Goal: Transaction & Acquisition: Purchase product/service

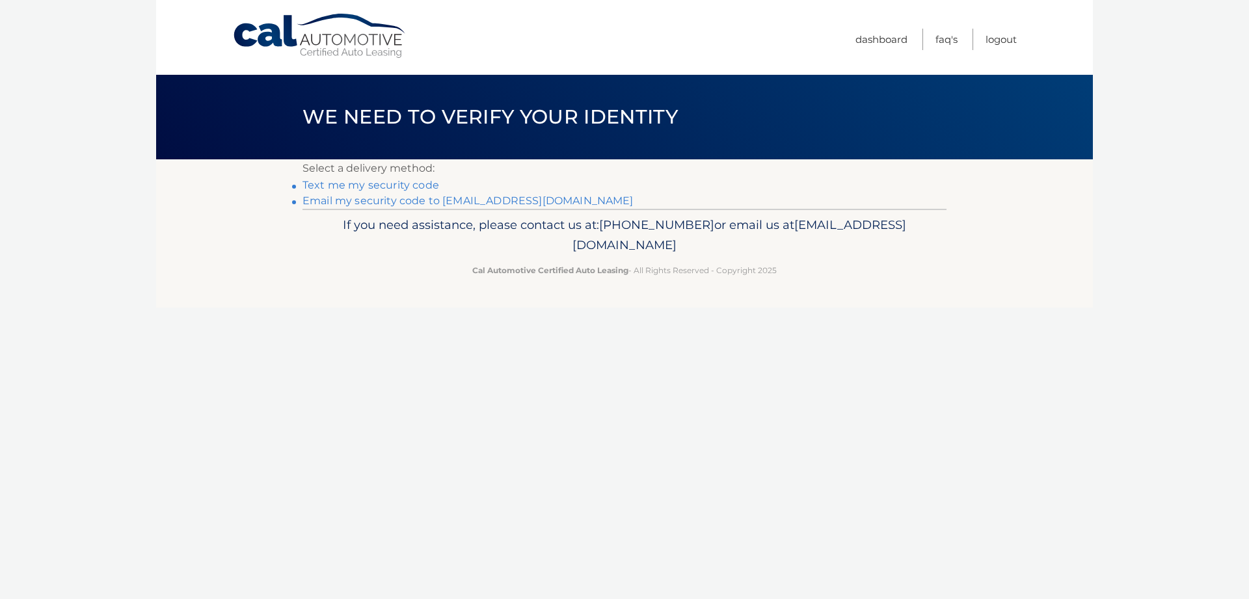
click at [400, 200] on link "Email my security code to m*****@rubinnjlaw.com" at bounding box center [468, 201] width 331 height 12
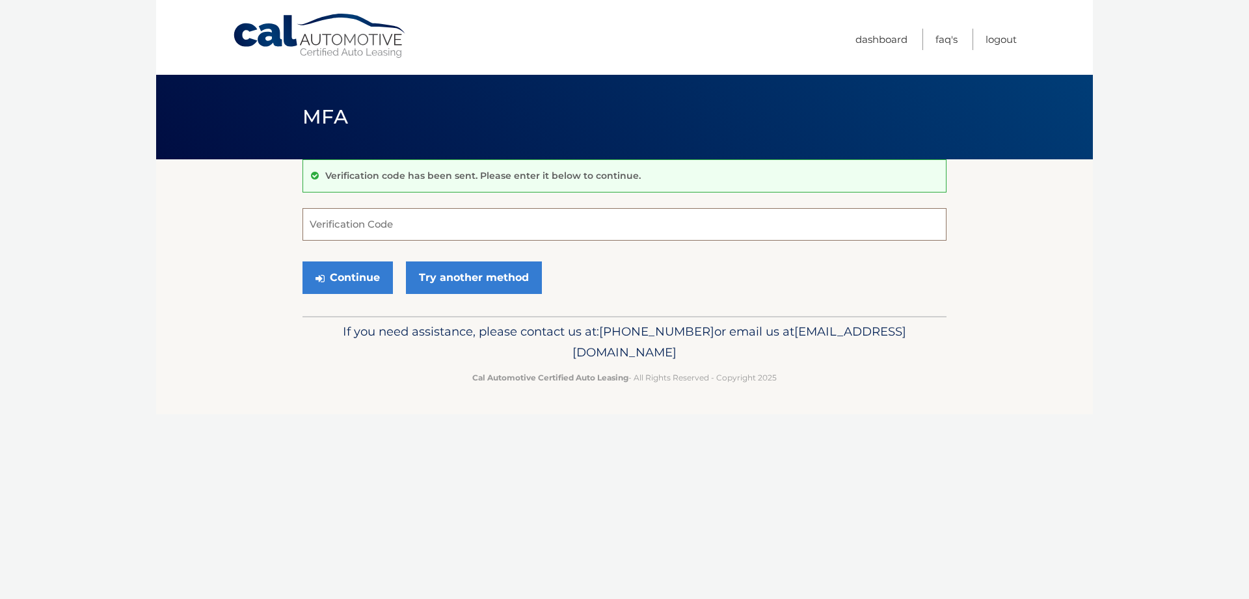
click at [392, 226] on input "Verification Code" at bounding box center [625, 224] width 644 height 33
type input "051490"
click at [357, 275] on button "Continue" at bounding box center [348, 278] width 90 height 33
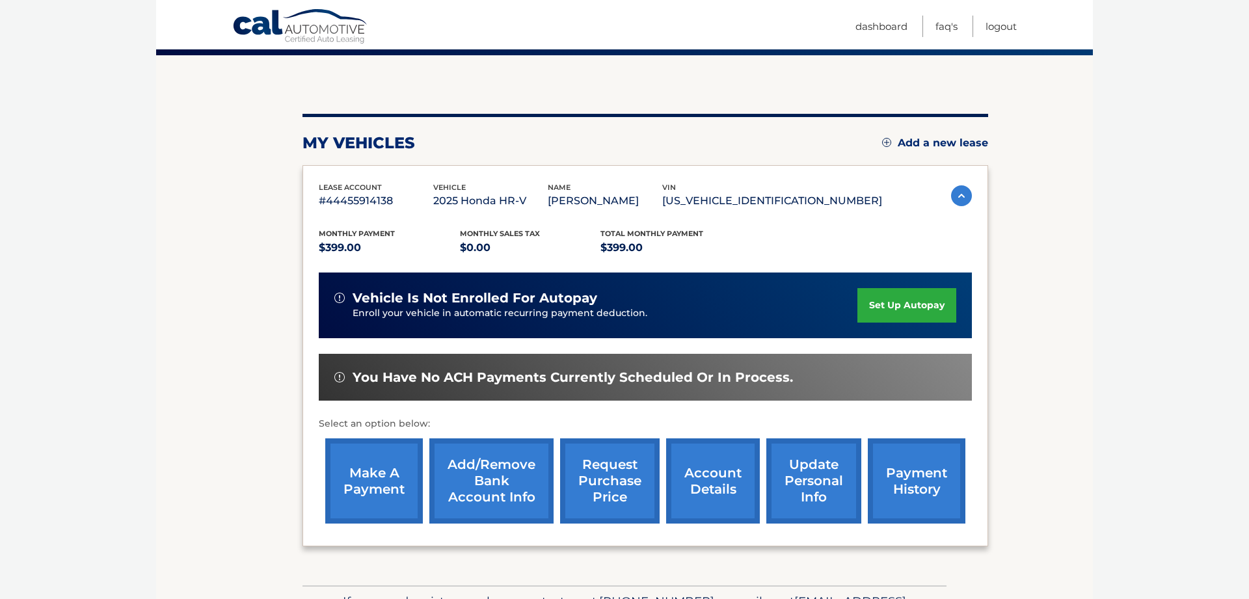
scroll to position [133, 0]
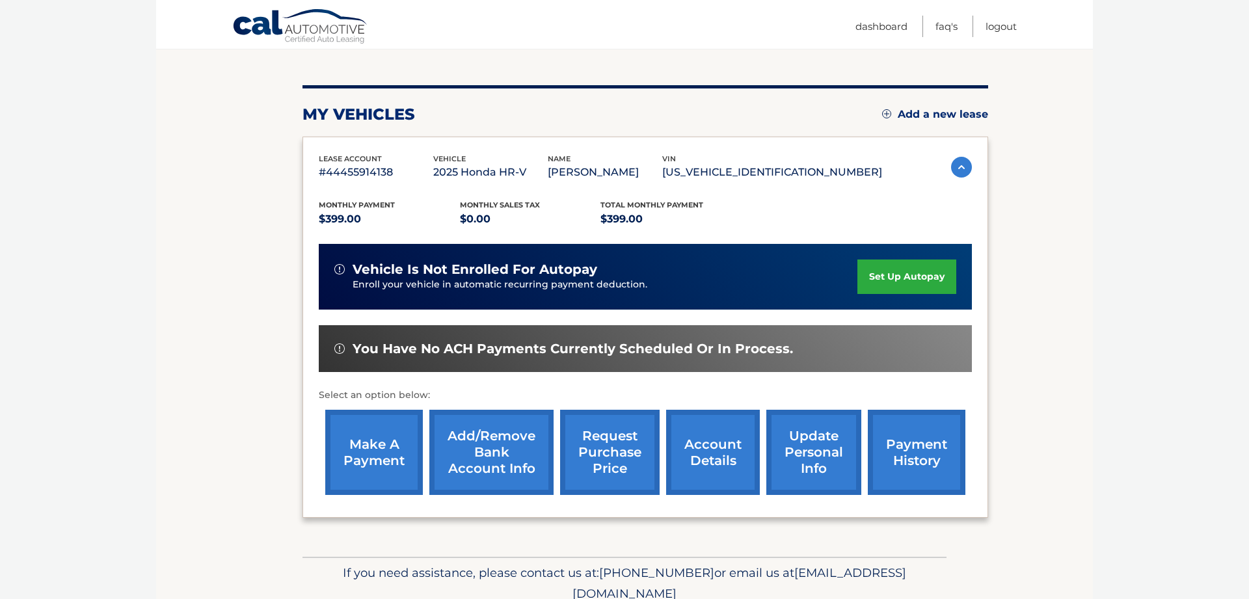
click at [951, 167] on img at bounding box center [961, 167] width 21 height 21
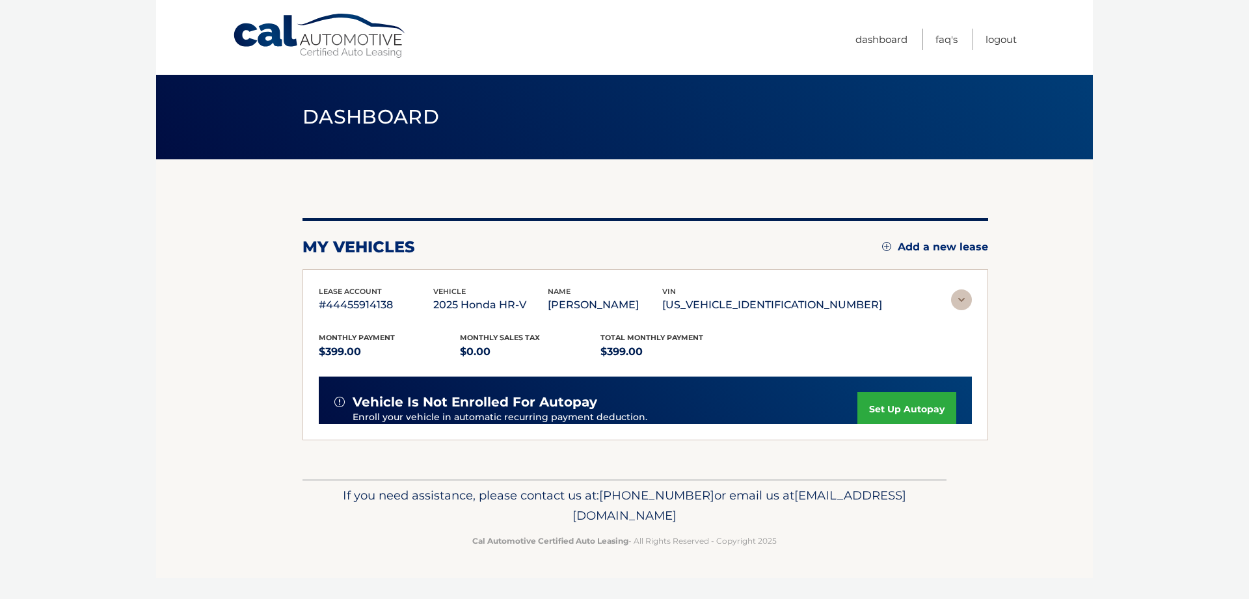
scroll to position [0, 0]
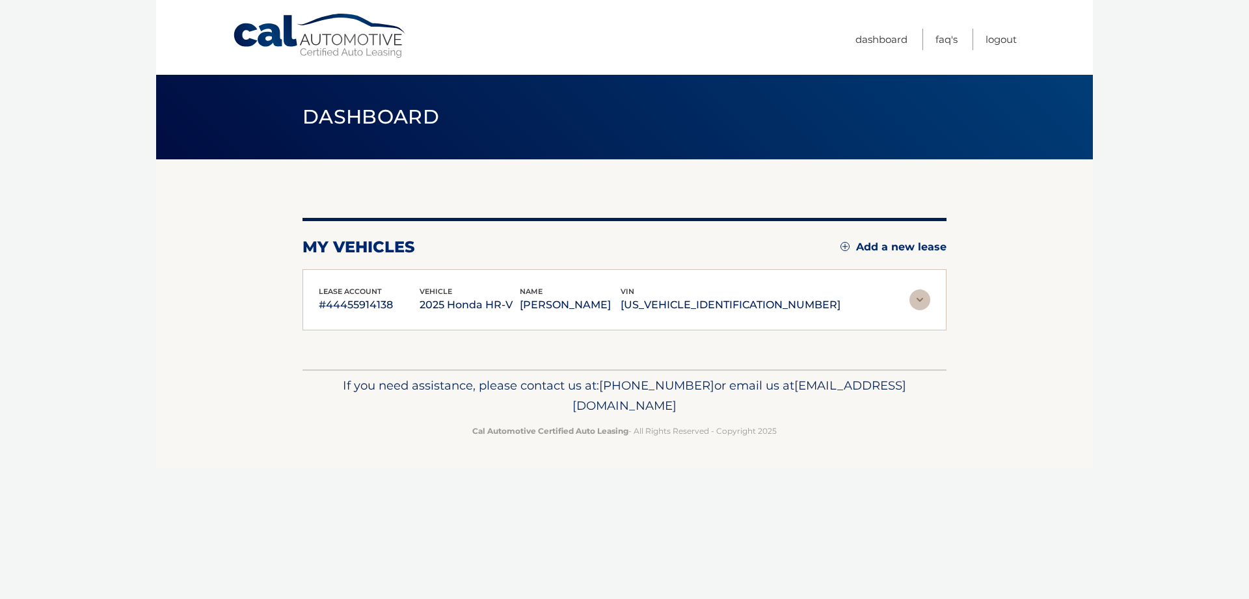
click at [919, 293] on img at bounding box center [920, 300] width 21 height 21
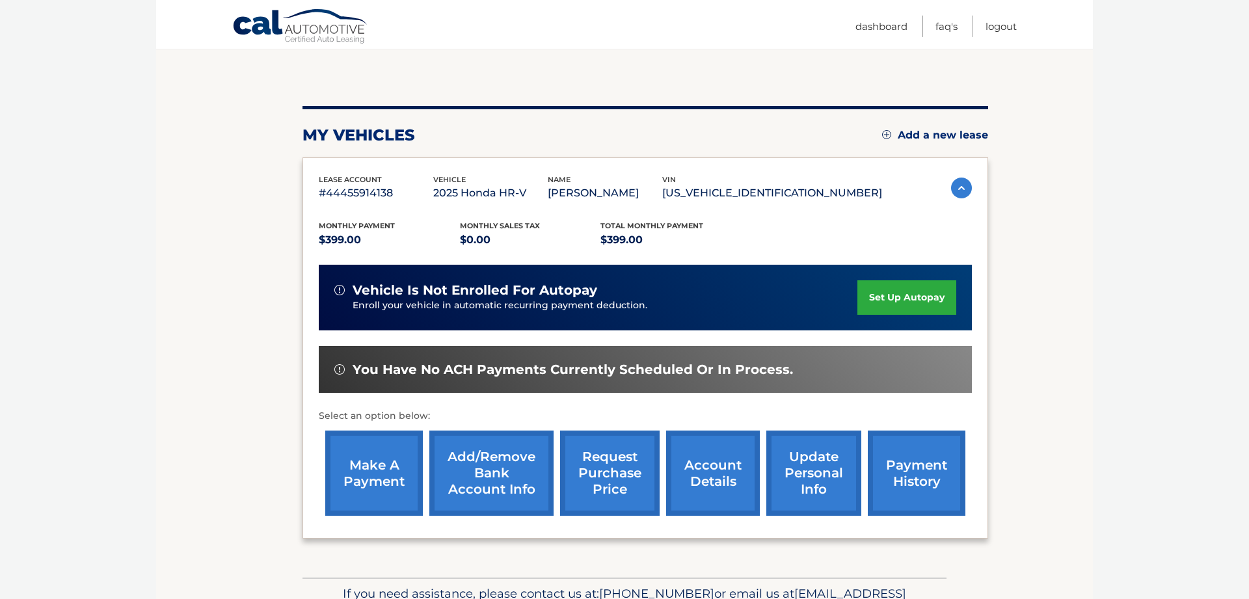
scroll to position [133, 0]
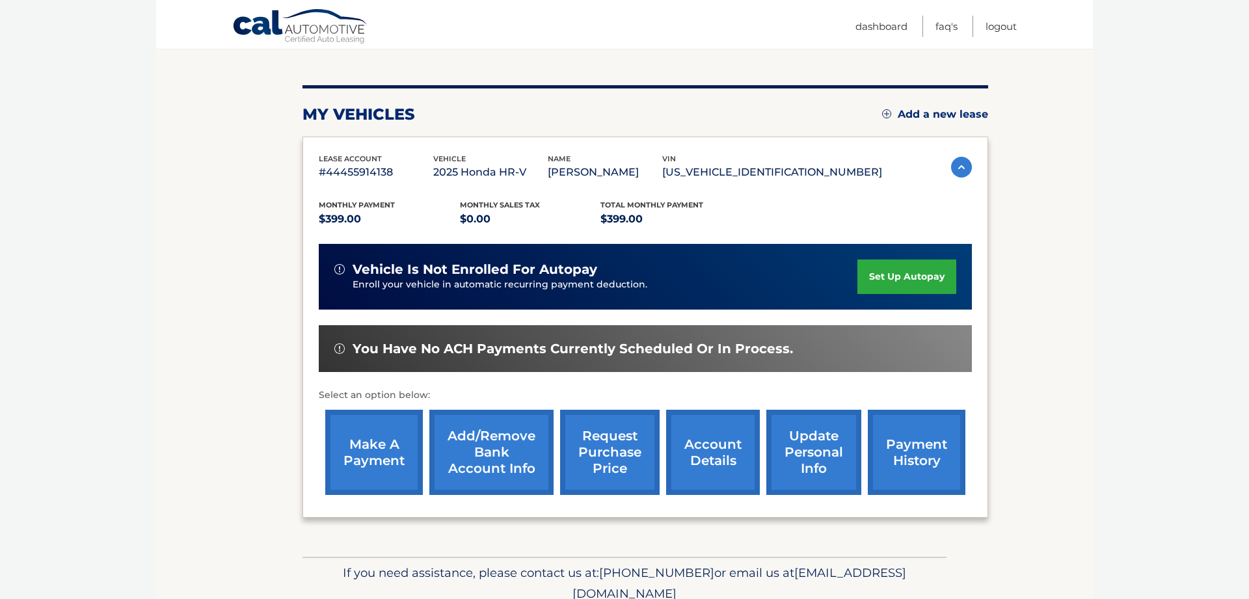
click at [371, 474] on link "make a payment" at bounding box center [374, 452] width 98 height 85
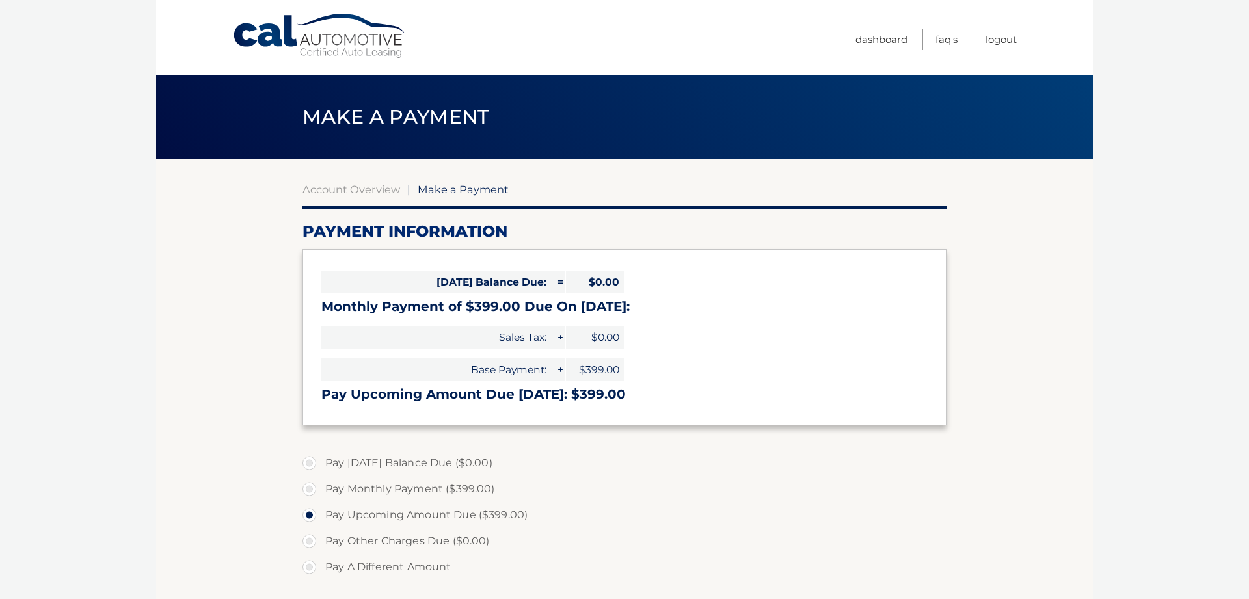
select select "NDIzYmVlYmYtNmQ0YS00M2IzLTlmMjUtZDBlZjRjNjM5YmI3"
click at [997, 40] on link "Logout" at bounding box center [1001, 39] width 31 height 21
